Goal: Information Seeking & Learning: Learn about a topic

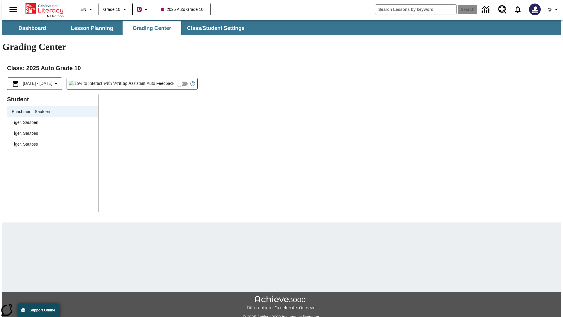
click at [50, 119] on div "Tiger, Sautoen" at bounding box center [53, 122] width 82 height 6
click at [163, 78] on input "Auto Feedback" at bounding box center [179, 83] width 33 height 11
checkbox input "true"
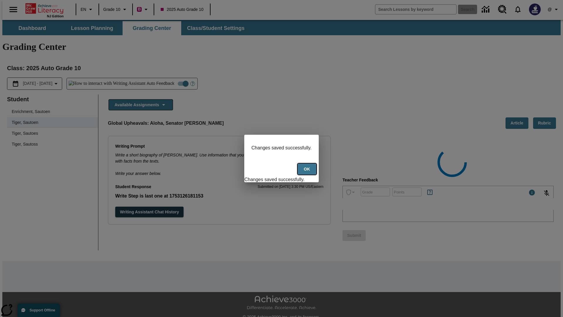
click at [307, 172] on button "Ok" at bounding box center [307, 168] width 19 height 11
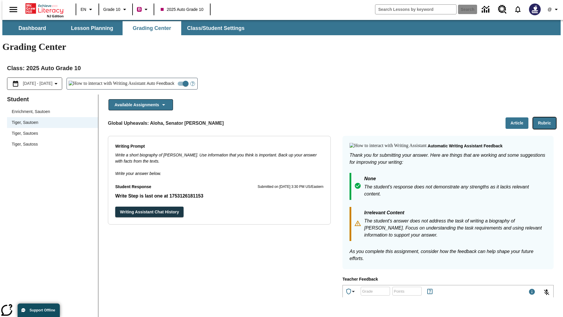
click at [547, 117] on button "Rubric" at bounding box center [544, 122] width 23 height 11
click at [519, 117] on button "Article" at bounding box center [517, 122] width 23 height 11
click at [87, 9] on icon "Language: EN, Select a language" at bounding box center [90, 9] width 7 height 7
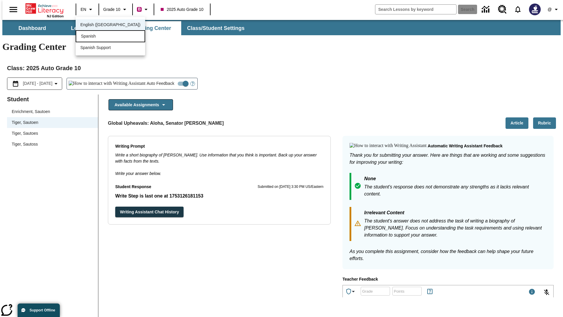
click at [98, 37] on div "Spanish" at bounding box center [111, 36] width 70 height 12
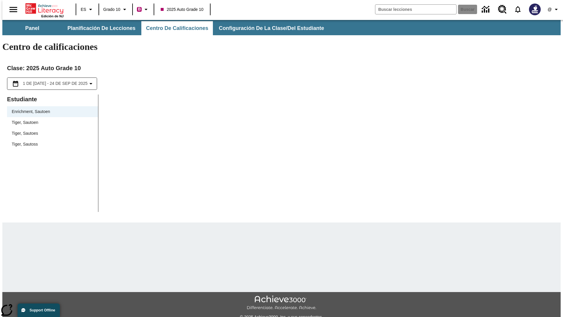
click at [50, 119] on div "Tiger, Sautoen" at bounding box center [53, 122] width 82 height 6
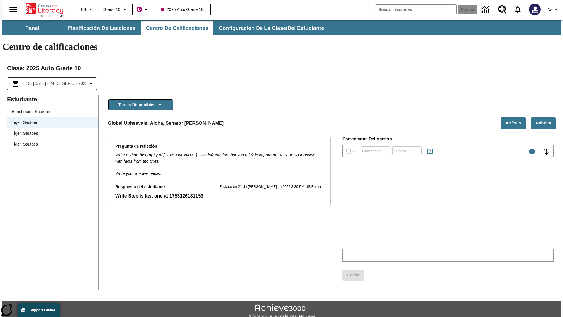
click at [546, 117] on button "Rúbrica" at bounding box center [543, 122] width 25 height 11
click at [516, 117] on button "Artículo" at bounding box center [514, 122] width 26 height 11
